Goal: Navigation & Orientation: Go to known website

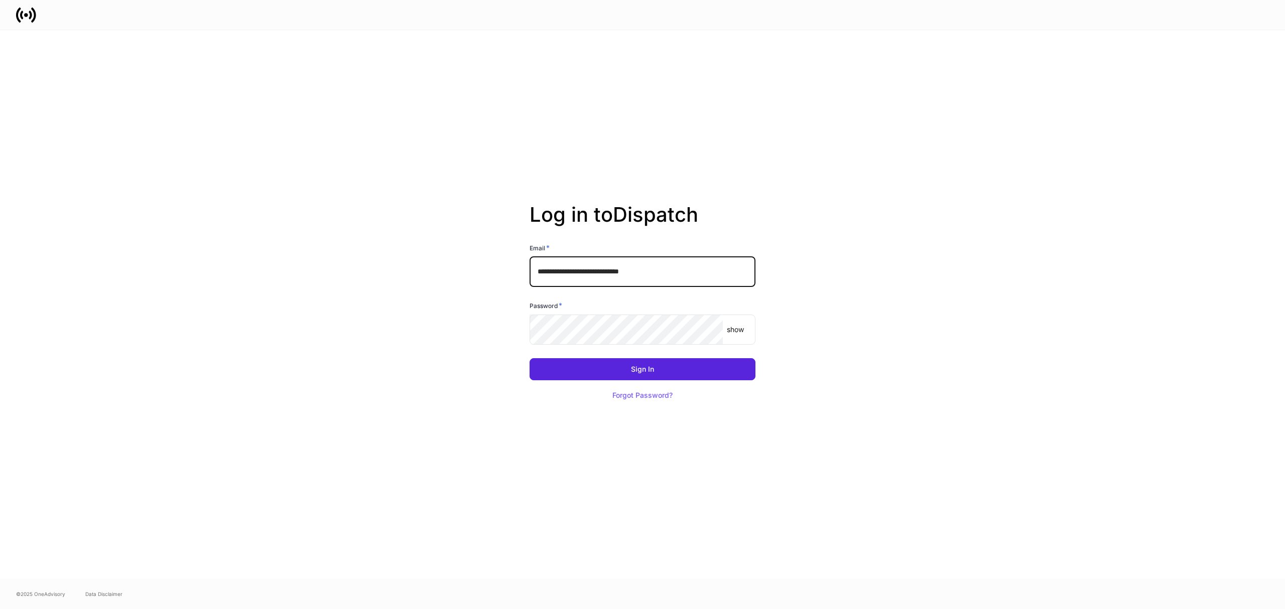
click at [649, 281] on input "**********" at bounding box center [642, 272] width 226 height 30
type input "**********"
click at [703, 374] on button "Sign In" at bounding box center [642, 369] width 226 height 22
